Goal: Task Accomplishment & Management: Use online tool/utility

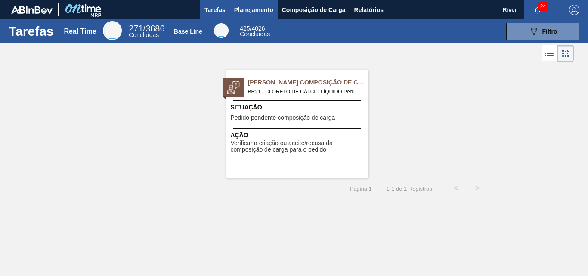
click at [255, 8] on span "Planejamento" at bounding box center [253, 10] width 39 height 10
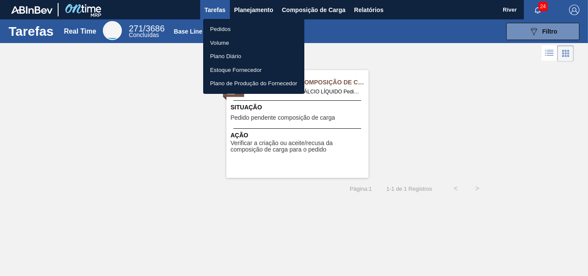
click at [220, 29] on li "Pedidos" at bounding box center [253, 29] width 101 height 14
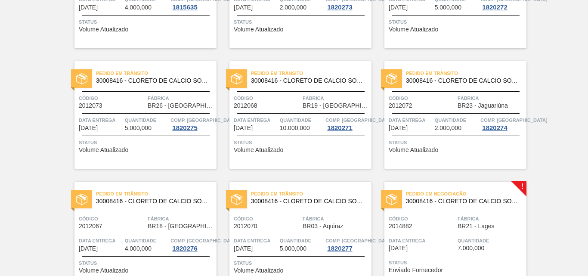
scroll to position [302, 0]
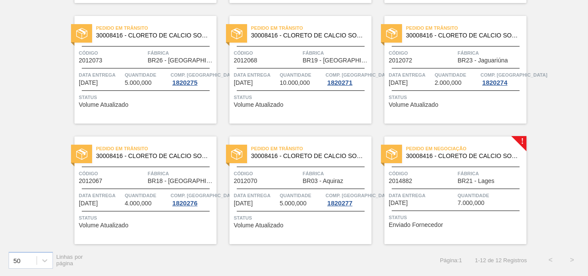
click at [394, 158] on img at bounding box center [391, 154] width 11 height 11
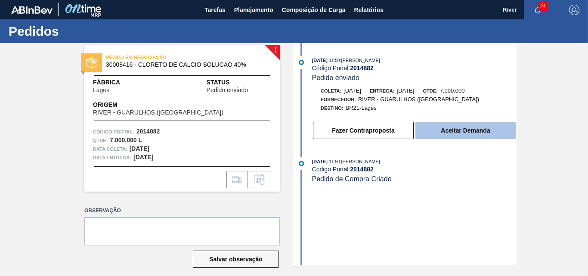
click at [432, 130] on button "Aceitar Demanda" at bounding box center [466, 130] width 100 height 17
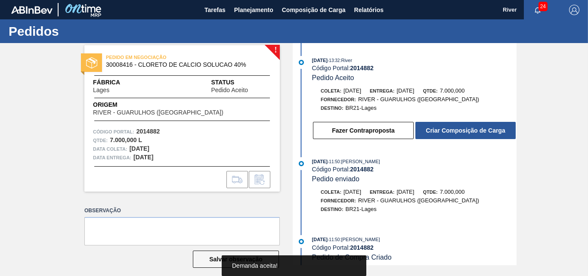
click at [432, 130] on button "Criar Composição de Carga" at bounding box center [466, 130] width 100 height 17
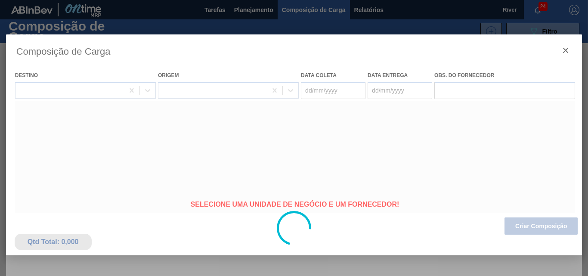
type coleta "[DATE]"
type entrega "[DATE]"
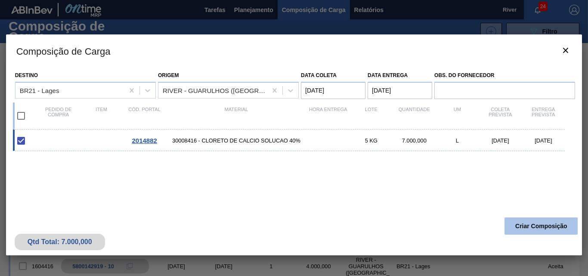
click at [532, 230] on button "Criar Composição" at bounding box center [541, 225] width 73 height 17
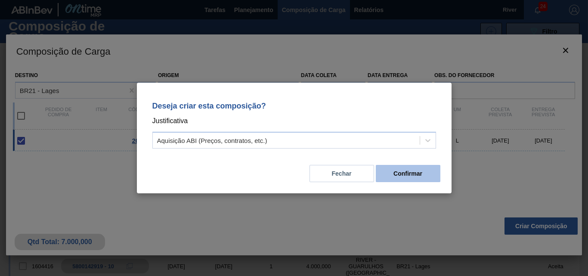
click at [415, 174] on button "Confirmar" at bounding box center [408, 173] width 65 height 17
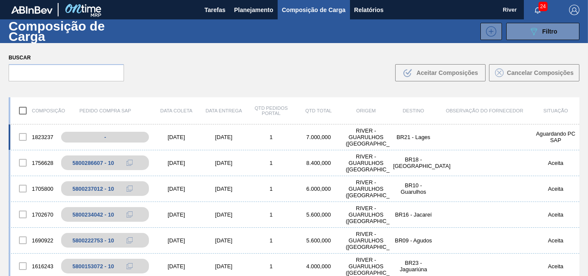
click at [164, 134] on div "[DATE]" at bounding box center [176, 137] width 47 height 6
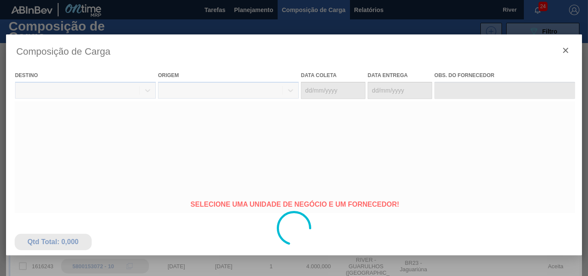
type coleta "[DATE]"
type entrega "[DATE]"
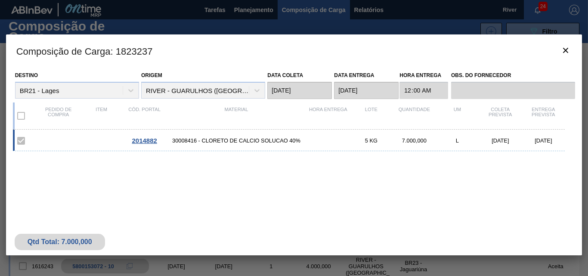
click at [149, 140] on span "2014882" at bounding box center [144, 140] width 25 height 7
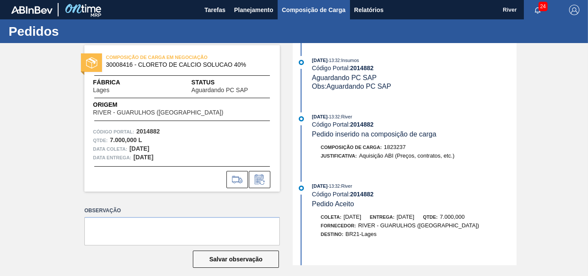
click at [307, 8] on span "Composição de Carga" at bounding box center [314, 10] width 64 height 10
